Goal: Task Accomplishment & Management: Manage account settings

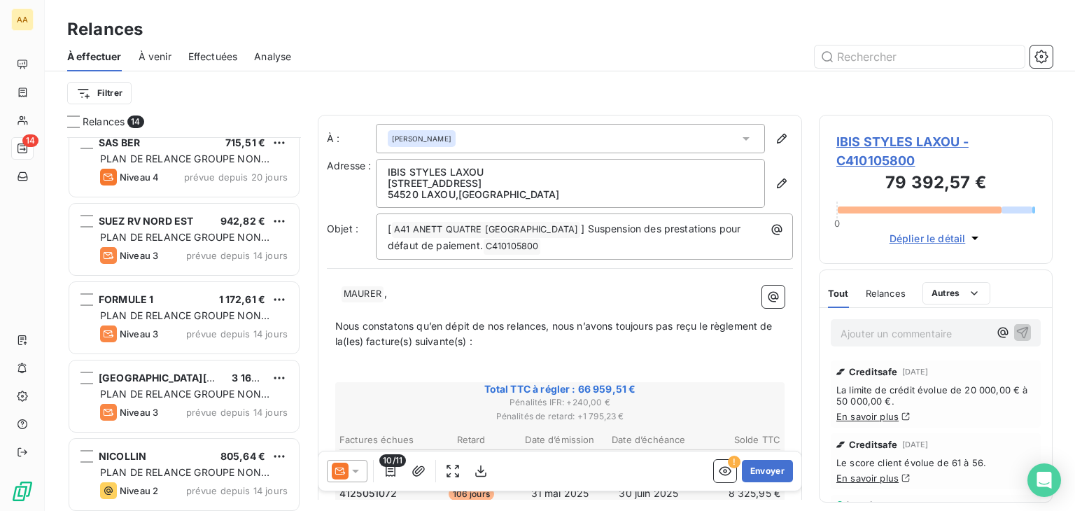
scroll to position [490, 0]
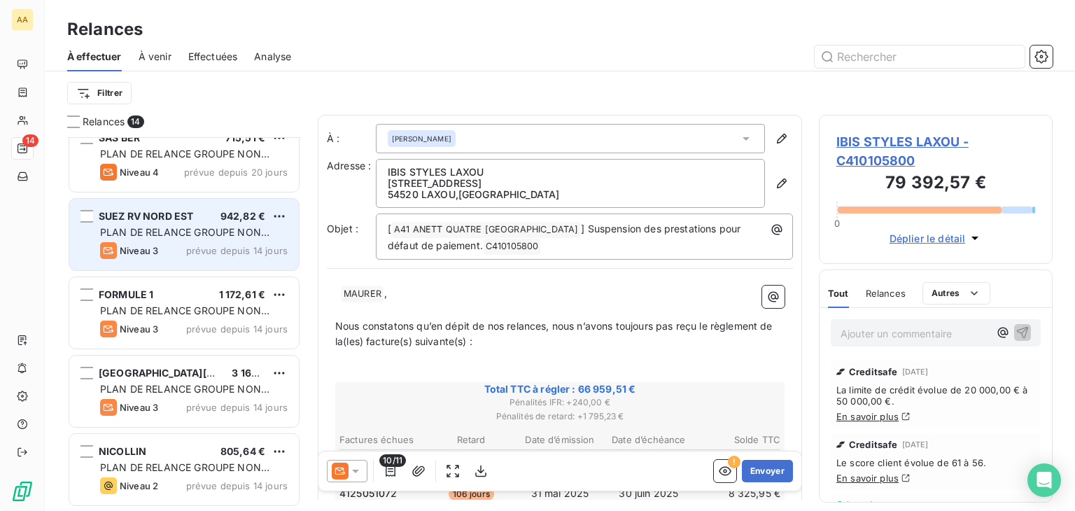
click at [171, 225] on div "PLAN DE RELANCE GROUPE NON AUTOMATIQUE" at bounding box center [194, 232] width 188 height 14
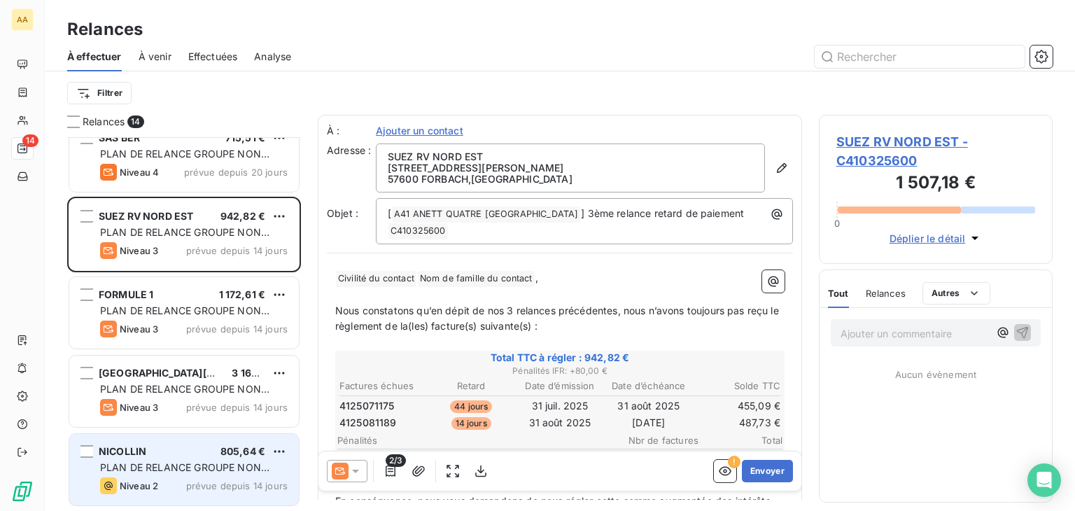
click at [162, 455] on div "NICOLLIN 805,64 €" at bounding box center [194, 451] width 188 height 13
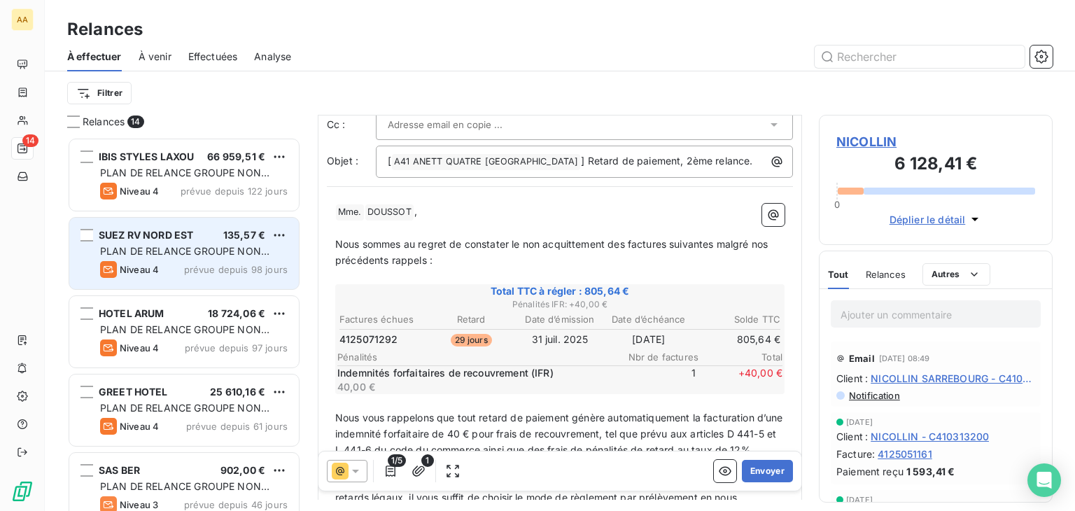
click at [176, 230] on span "SUEZ RV NORD EST" at bounding box center [146, 235] width 95 height 12
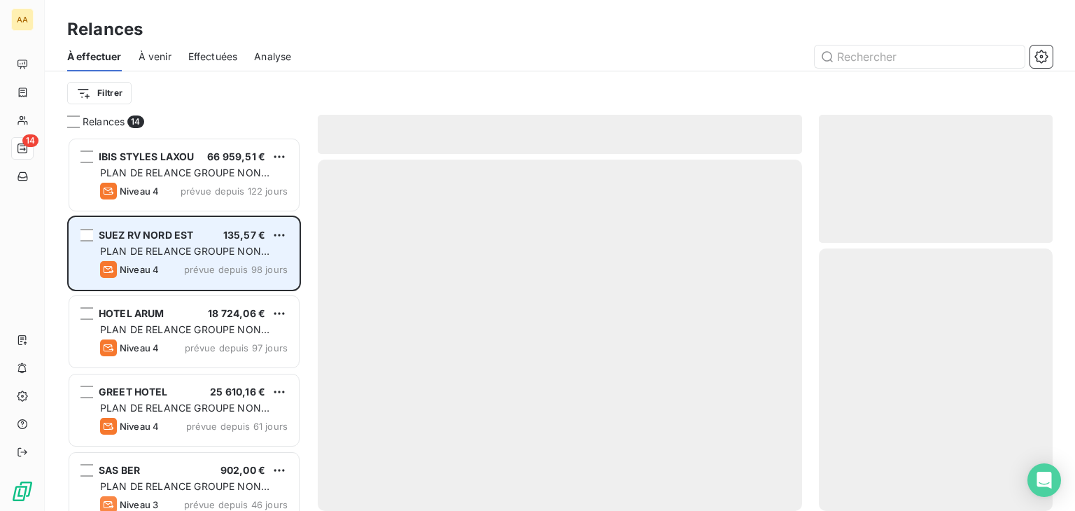
click at [199, 246] on span "PLAN DE RELANCE GROUPE NON AUTOMATIQUE" at bounding box center [184, 258] width 169 height 26
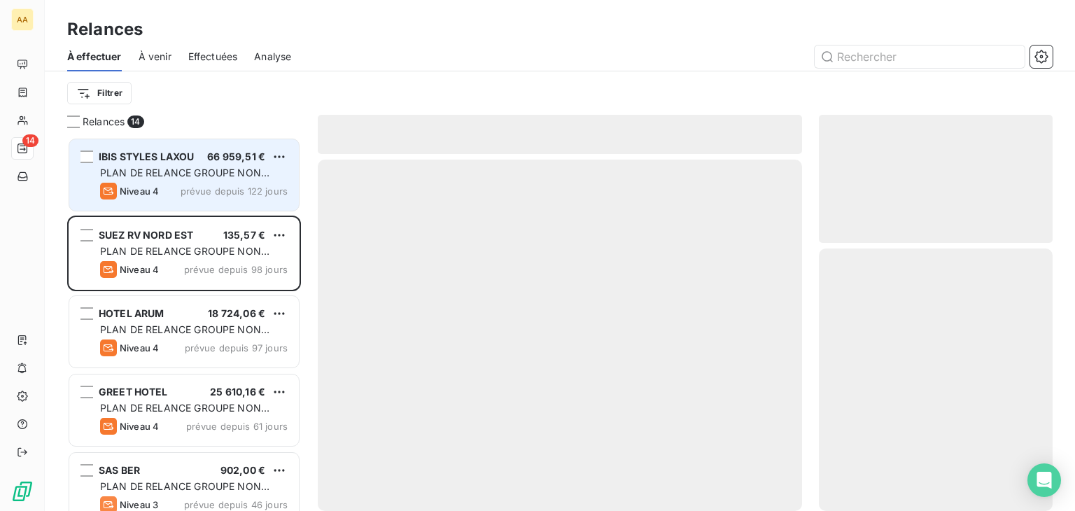
click at [202, 202] on div "IBIS STYLES LAXOU 66 959,51 € PLAN DE RELANCE GROUPE NON AUTOMATIQUE Niveau 4 p…" at bounding box center [184, 174] width 230 height 71
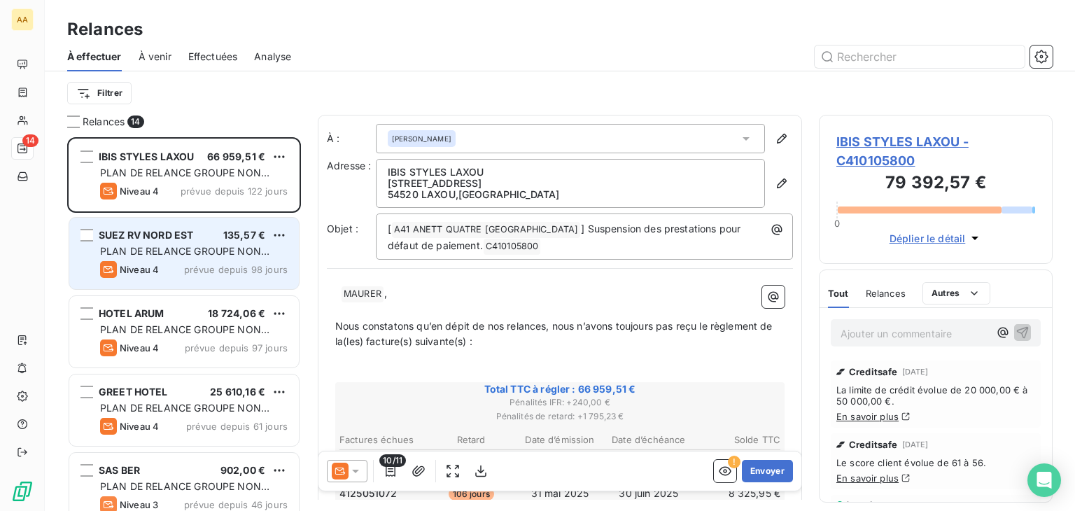
click at [188, 247] on span "PLAN DE RELANCE GROUPE NON AUTOMATIQUE" at bounding box center [184, 258] width 169 height 26
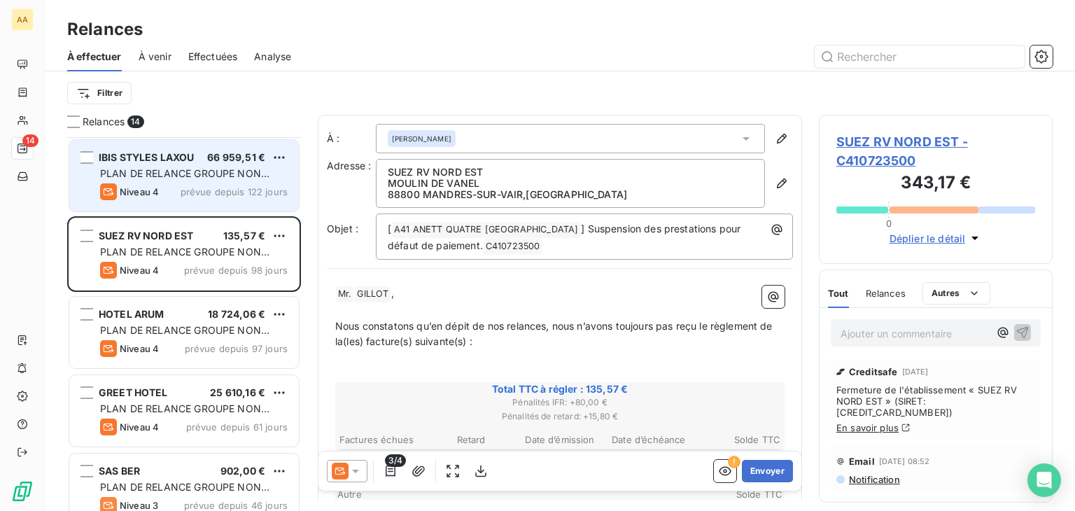
click at [214, 181] on div "IBIS STYLES LAXOU 66 959,51 € PLAN DE RELANCE GROUPE NON AUTOMATIQUE Niveau 4 p…" at bounding box center [184, 175] width 230 height 71
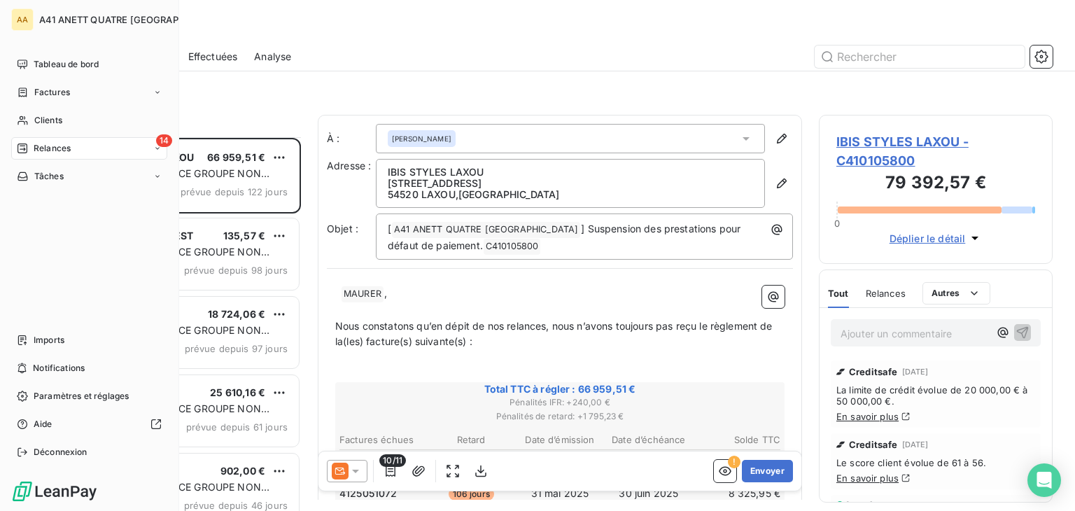
click at [85, 146] on div "14 Relances" at bounding box center [89, 148] width 156 height 22
